Goal: Task Accomplishment & Management: Use online tool/utility

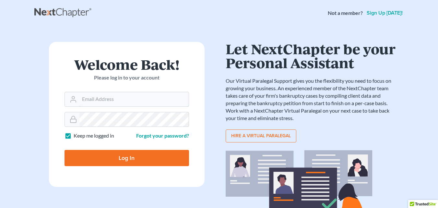
type input "[EMAIL_ADDRESS][DOMAIN_NAME]"
click at [116, 156] on input "Log In" at bounding box center [127, 158] width 125 height 16
type input "Thinking..."
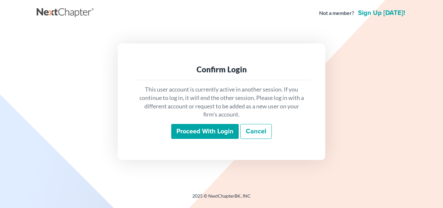
click at [207, 128] on input "Proceed with login" at bounding box center [204, 131] width 67 height 15
